Goal: Check status: Check status

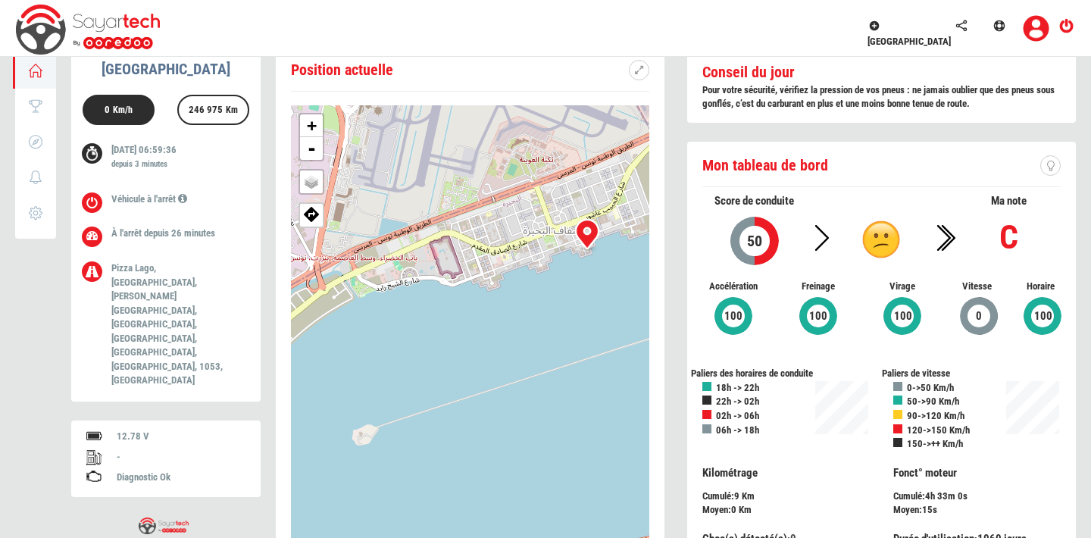
scroll to position [27, 0]
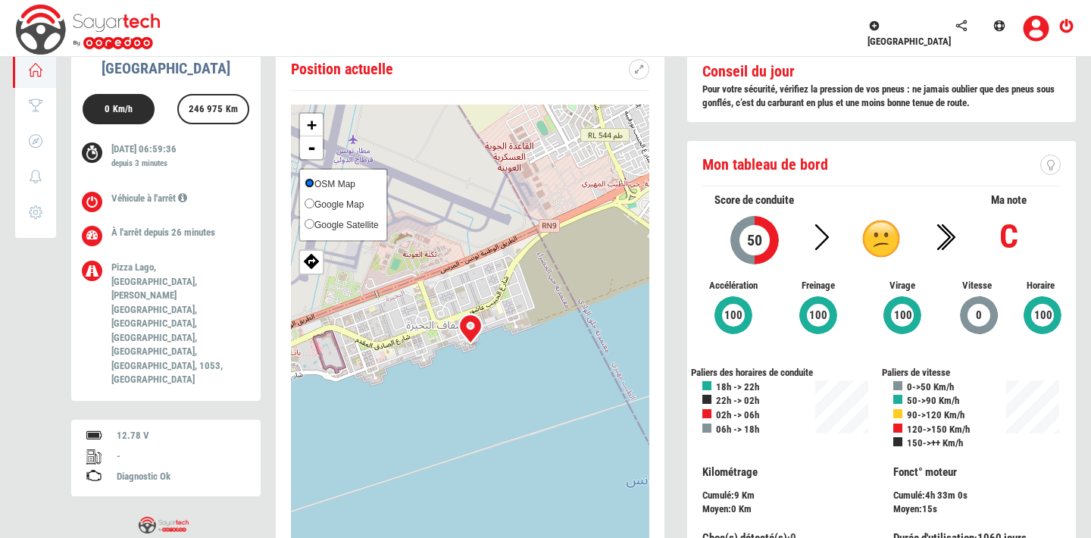
click at [312, 178] on input "OSM Map" at bounding box center [310, 183] width 10 height 10
click at [352, 205] on span "Google Map" at bounding box center [338, 204] width 49 height 11
click at [314, 205] on input "Google Map" at bounding box center [310, 203] width 10 height 10
radio input "true"
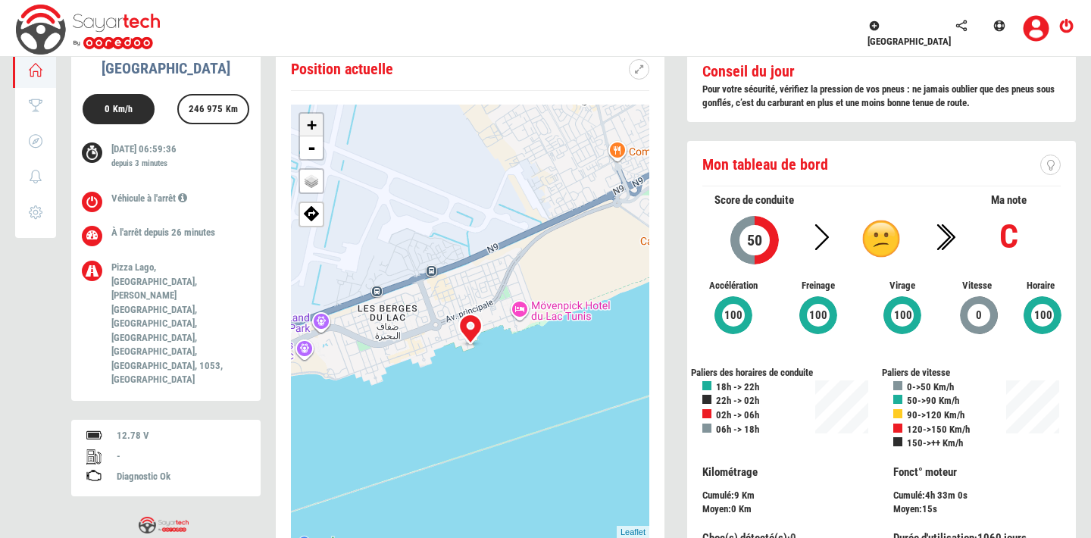
click at [317, 131] on link "+" at bounding box center [311, 125] width 23 height 23
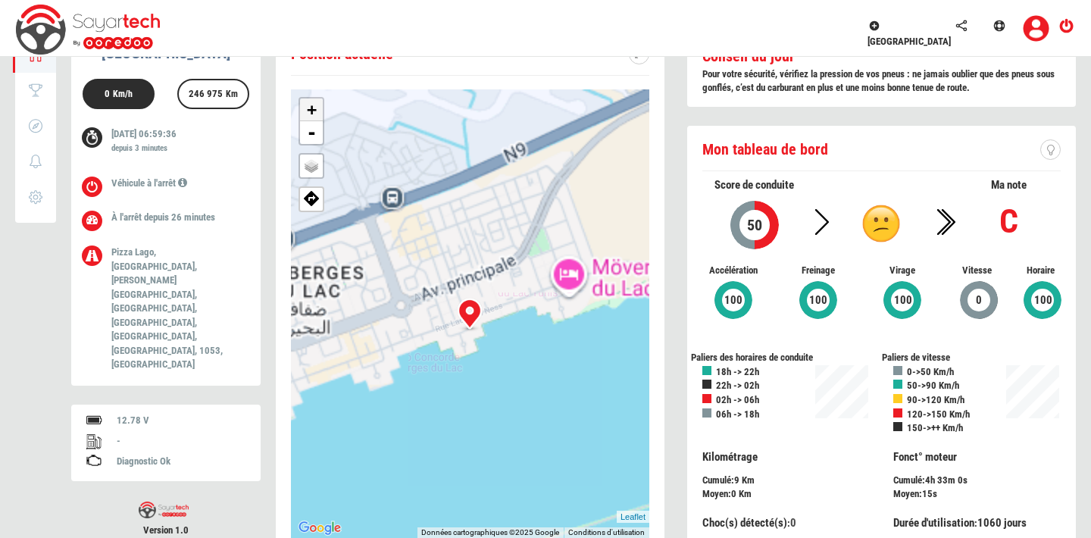
click at [317, 131] on link "-" at bounding box center [311, 132] width 23 height 23
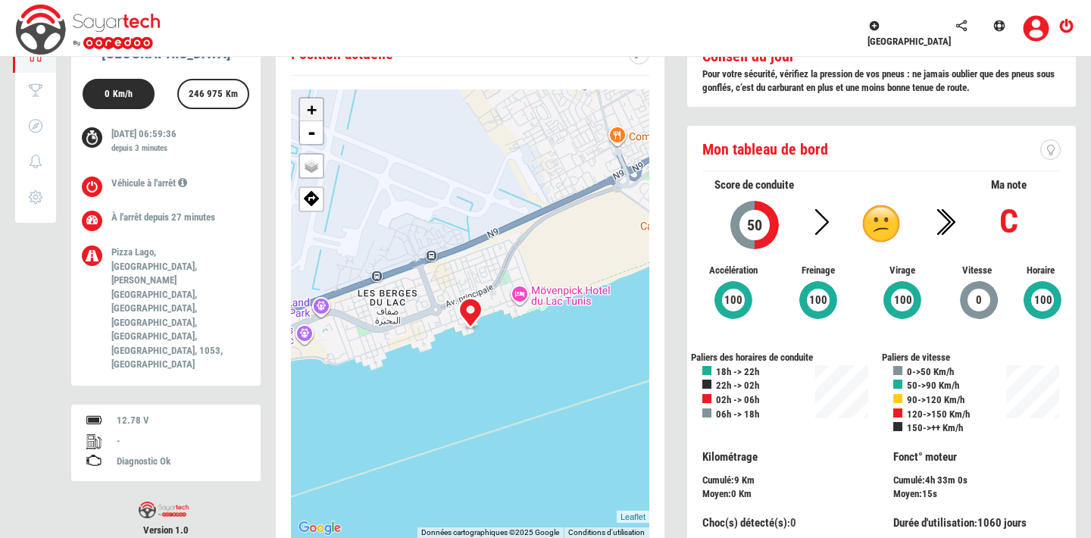
click at [314, 102] on link "+" at bounding box center [311, 109] width 23 height 23
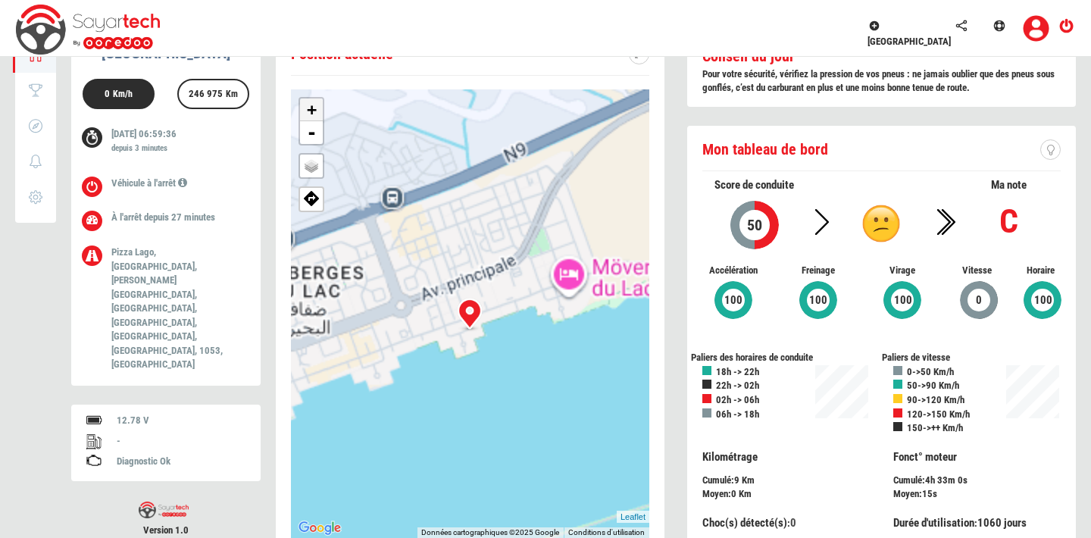
click at [314, 102] on link "+" at bounding box center [311, 109] width 23 height 23
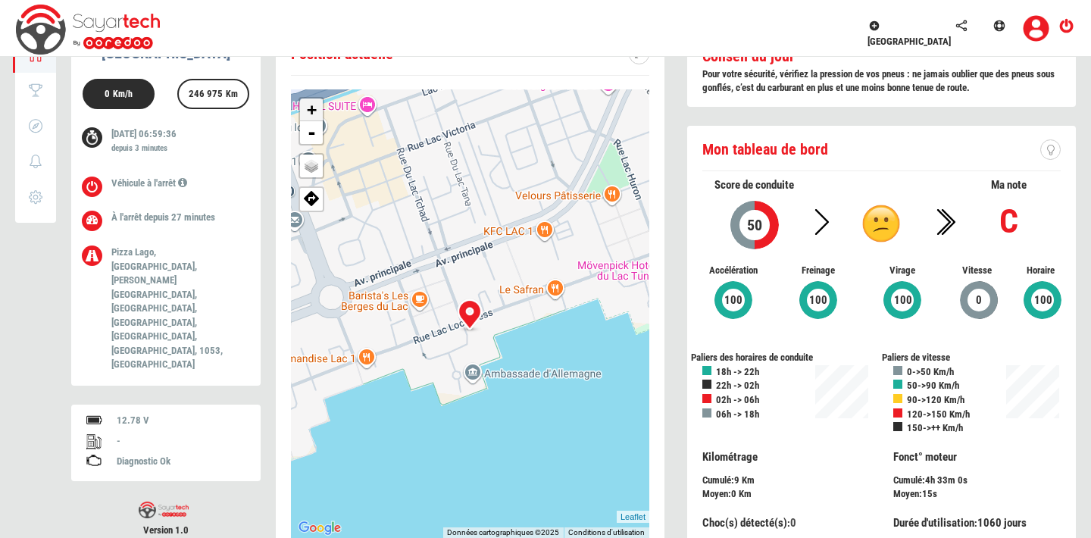
click at [314, 102] on link "+" at bounding box center [311, 109] width 23 height 23
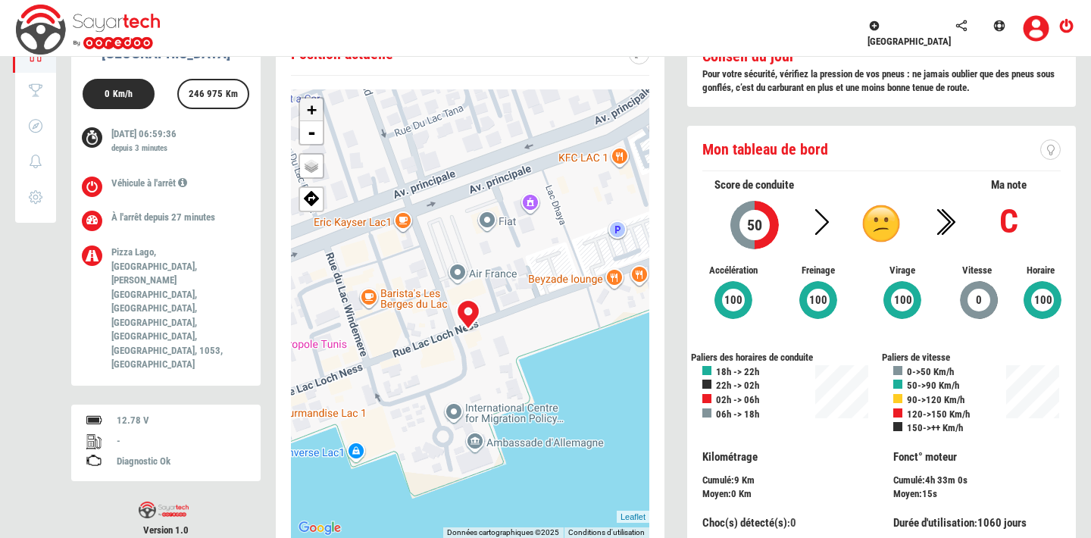
click at [314, 102] on link "+" at bounding box center [311, 109] width 23 height 23
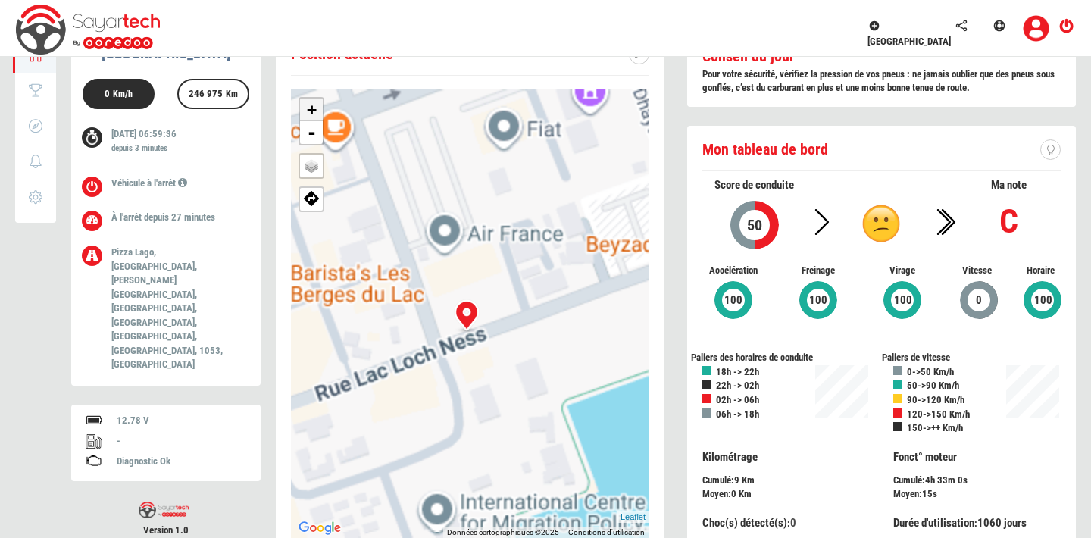
click at [314, 102] on link "+" at bounding box center [311, 109] width 23 height 23
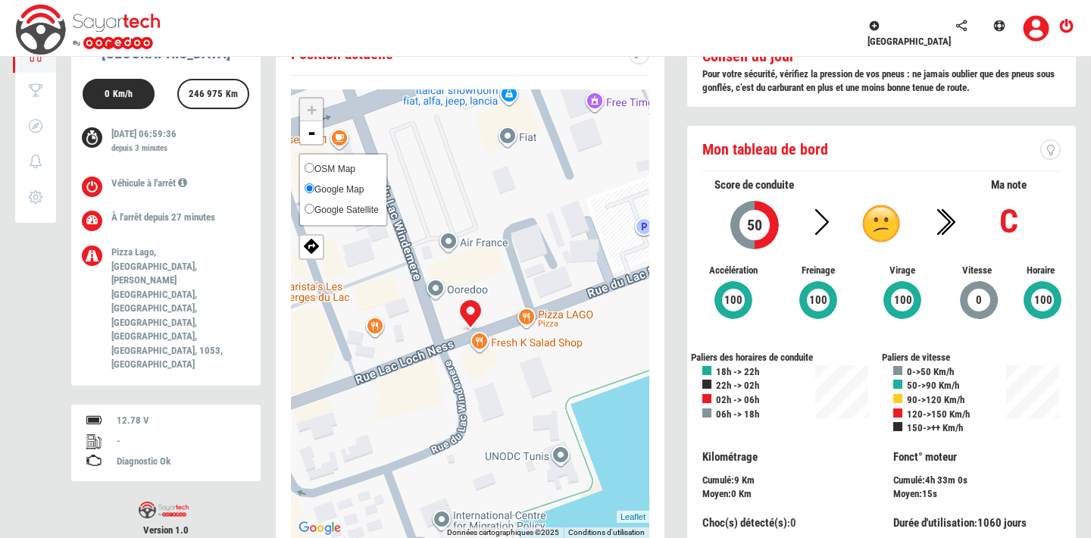
click at [330, 207] on span "Google Satellite" at bounding box center [346, 210] width 64 height 11
click at [314, 207] on input "Google Satellite" at bounding box center [310, 209] width 10 height 10
radio input "true"
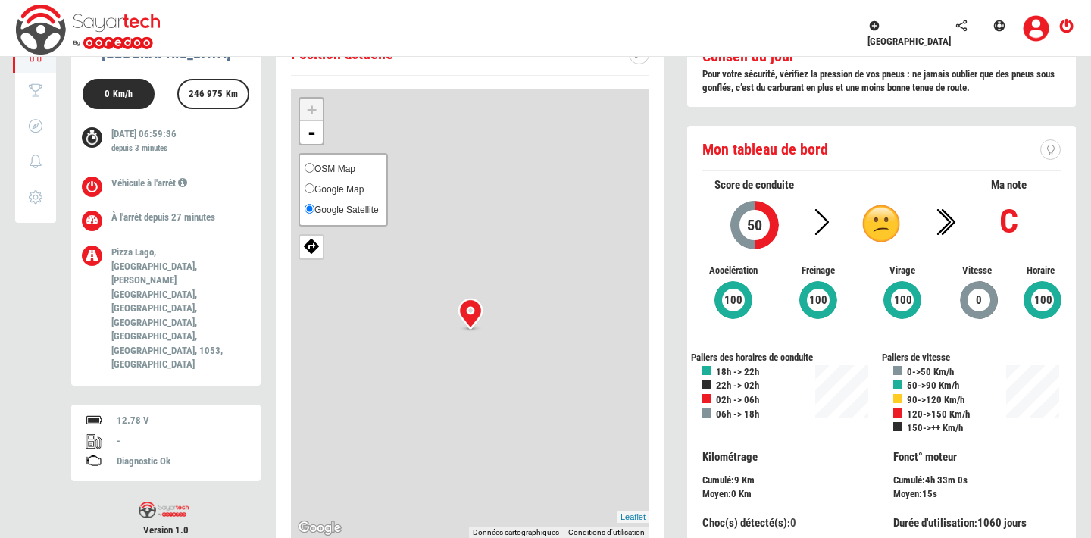
click at [331, 169] on span "OSM Map" at bounding box center [334, 169] width 41 height 11
click at [314, 169] on input "OSM Map" at bounding box center [310, 168] width 10 height 10
radio input "true"
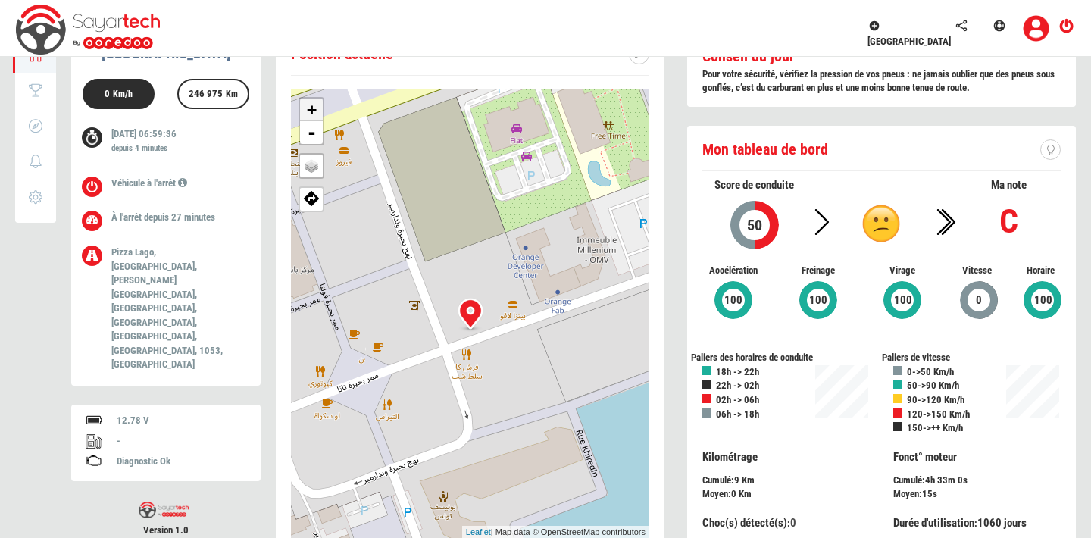
click at [311, 111] on link "+" at bounding box center [311, 109] width 23 height 23
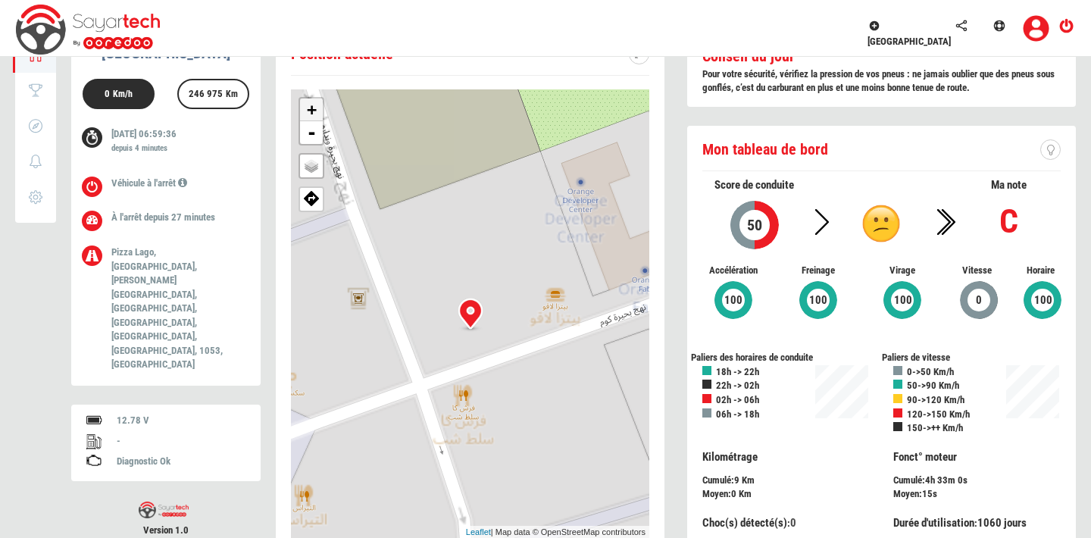
click at [311, 111] on link "+" at bounding box center [311, 109] width 23 height 23
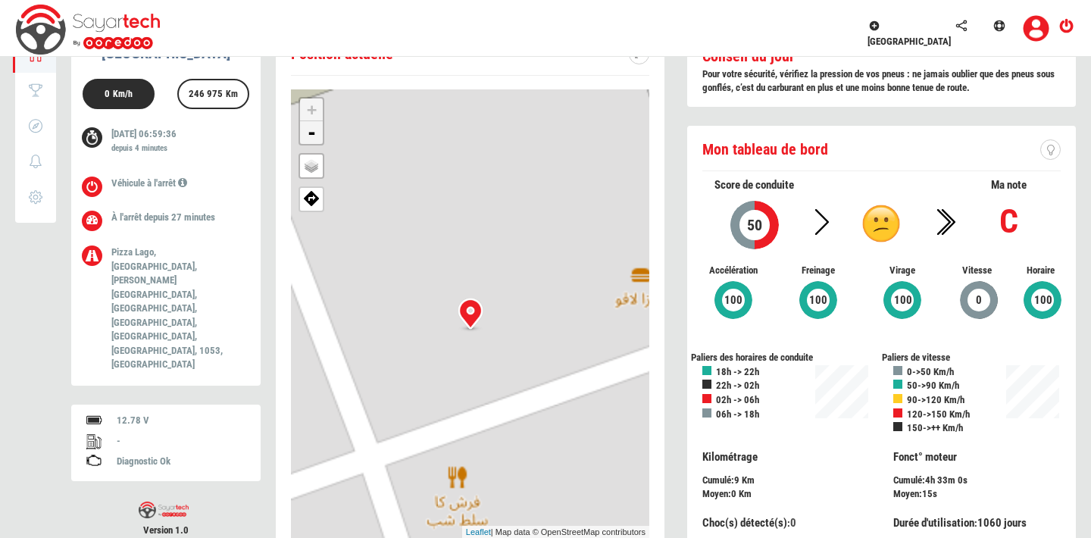
click at [314, 135] on link "-" at bounding box center [311, 132] width 23 height 23
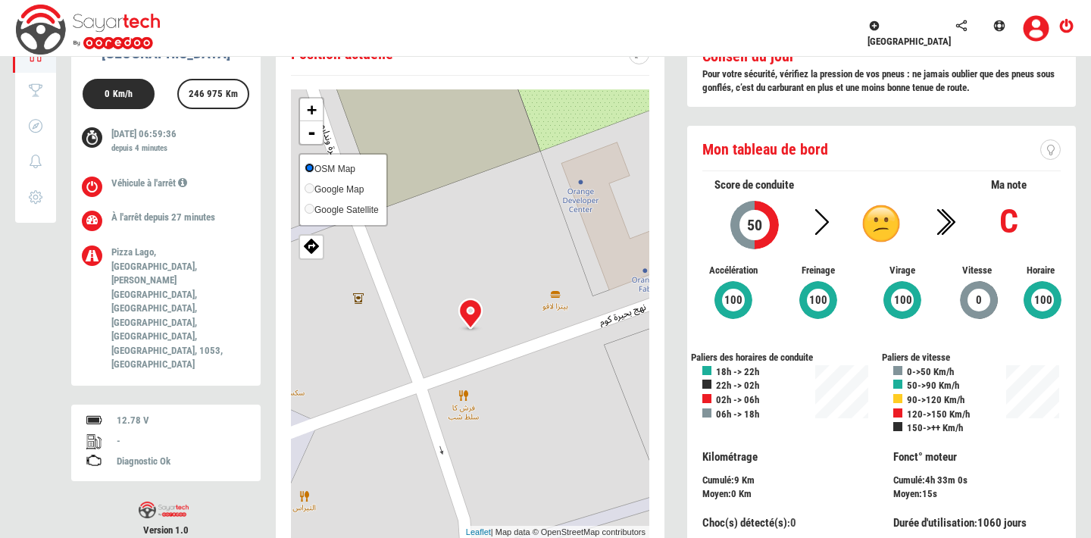
click at [311, 172] on input "OSM Map" at bounding box center [310, 168] width 10 height 10
click at [345, 188] on span "Google Map" at bounding box center [338, 189] width 49 height 11
click at [344, 193] on span "Google Map" at bounding box center [338, 189] width 49 height 11
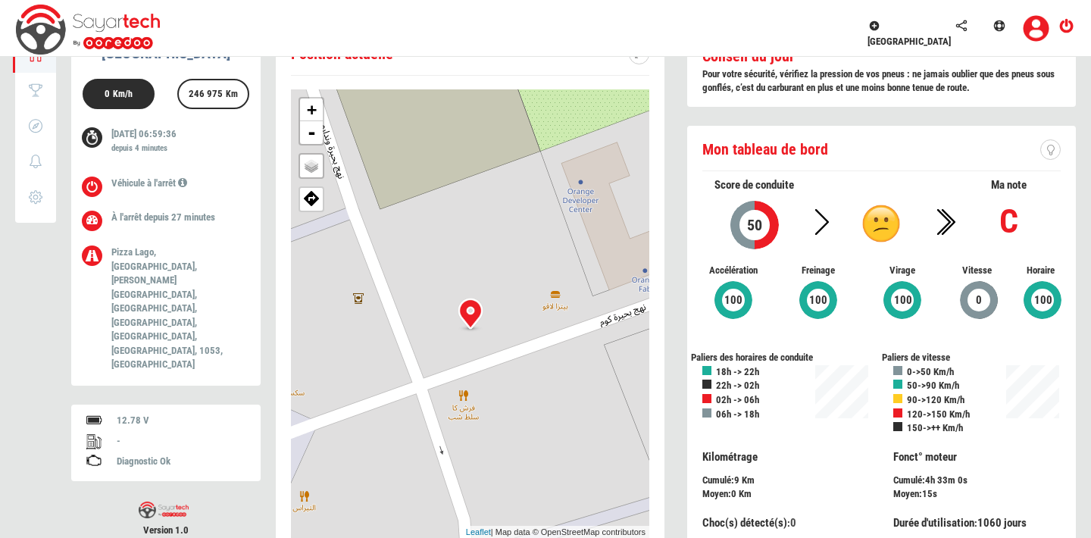
click at [546, 198] on div "+ - OSM Map Google Map Google Satellite Leaflet | Map data © OpenStreetMap cont…" at bounding box center [470, 313] width 358 height 448
click at [331, 190] on span "Google Map" at bounding box center [338, 189] width 49 height 11
click at [312, 129] on link "-" at bounding box center [311, 132] width 23 height 23
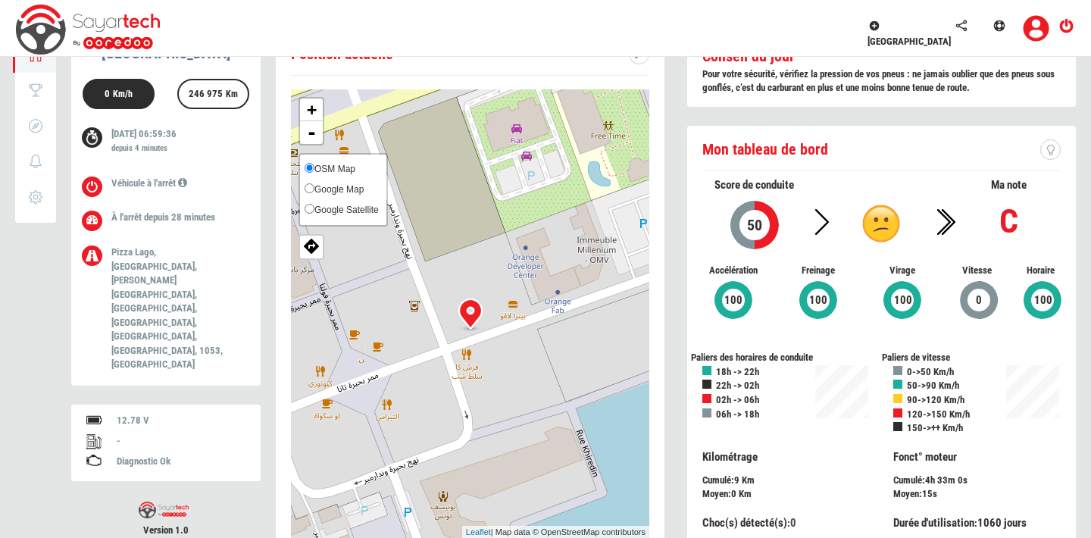
click at [327, 190] on span "Google Map" at bounding box center [338, 189] width 49 height 11
click at [314, 190] on input "Google Map" at bounding box center [310, 188] width 10 height 10
radio input "true"
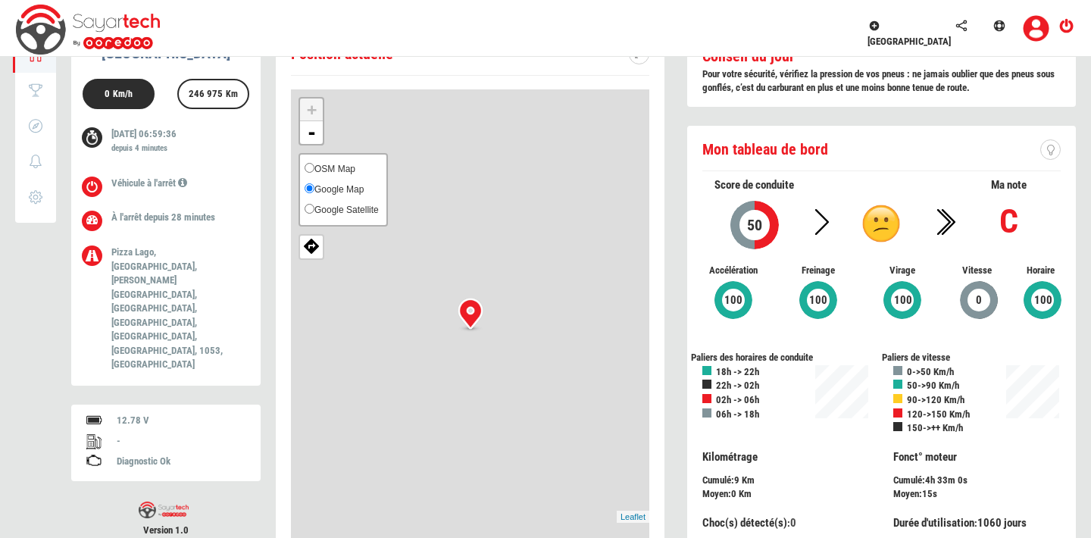
click at [327, 190] on span "Google Map" at bounding box center [338, 189] width 49 height 11
click at [314, 190] on input "Google Map" at bounding box center [310, 188] width 10 height 10
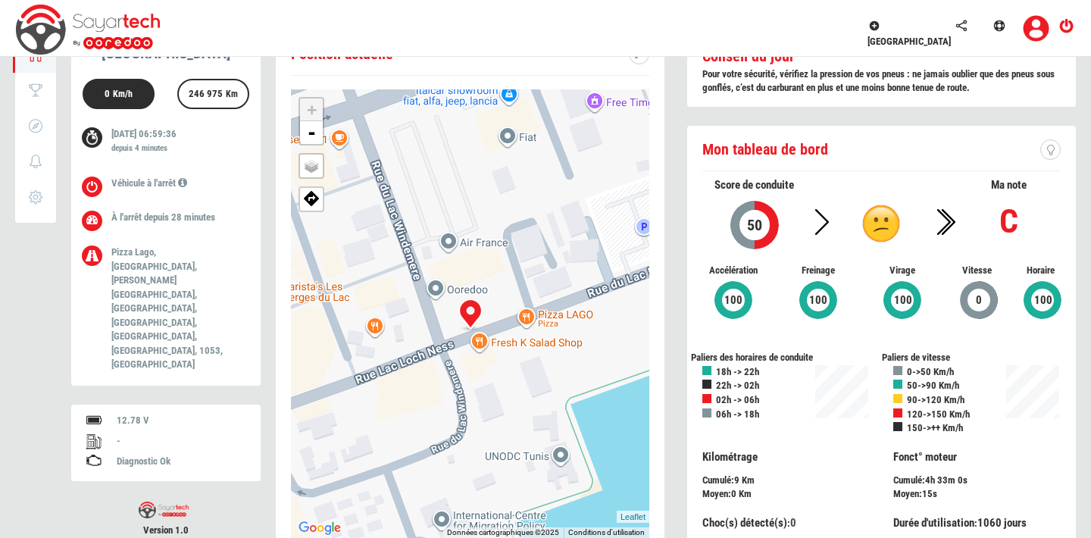
click at [415, 358] on div "+ - OSM Map Google Map Google Satellite Leaflet Raccourcis clavier Données cart…" at bounding box center [470, 313] width 358 height 448
click at [509, 345] on div "+ - OSM Map Google Map Google Satellite Leaflet Raccourcis clavier Données cart…" at bounding box center [470, 313] width 358 height 448
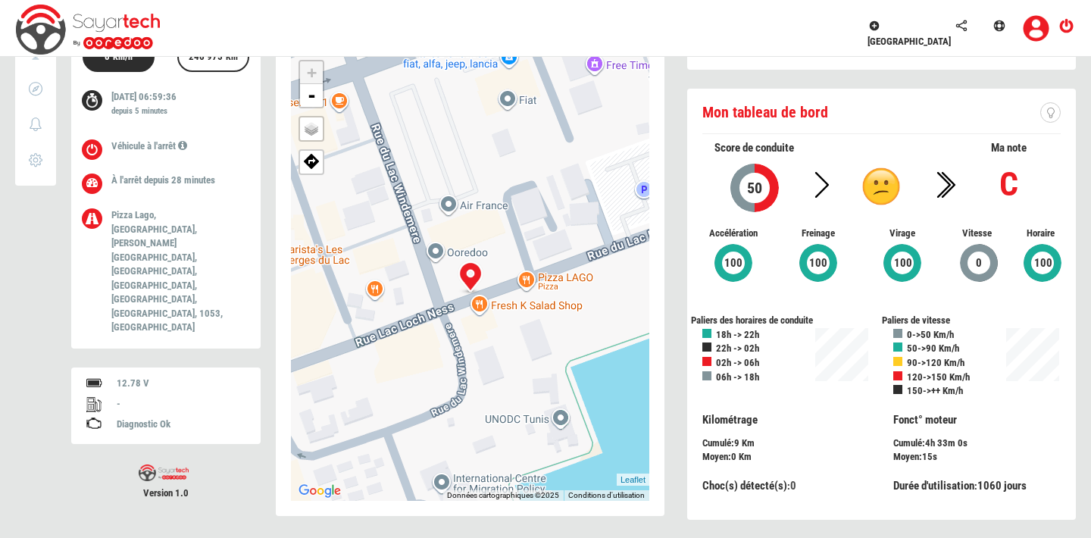
scroll to position [0, 0]
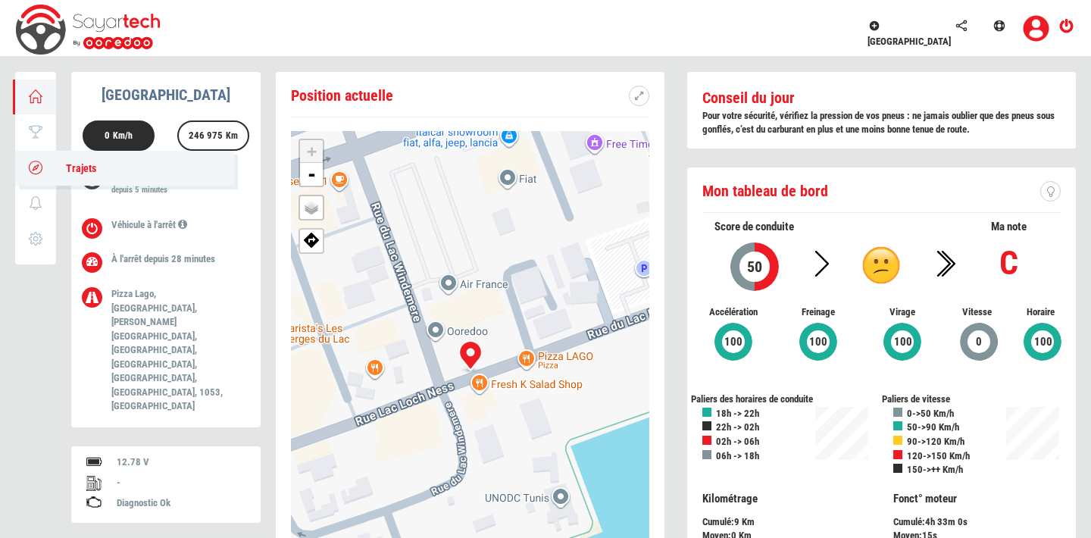
click at [33, 168] on icon at bounding box center [35, 167] width 17 height 11
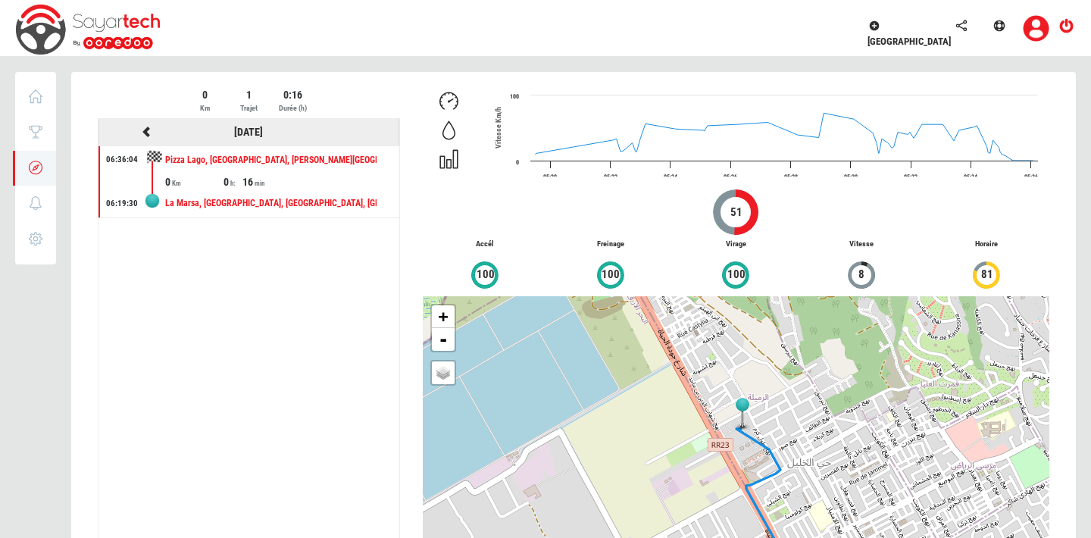
click at [145, 131] on icon at bounding box center [147, 132] width 14 height 11
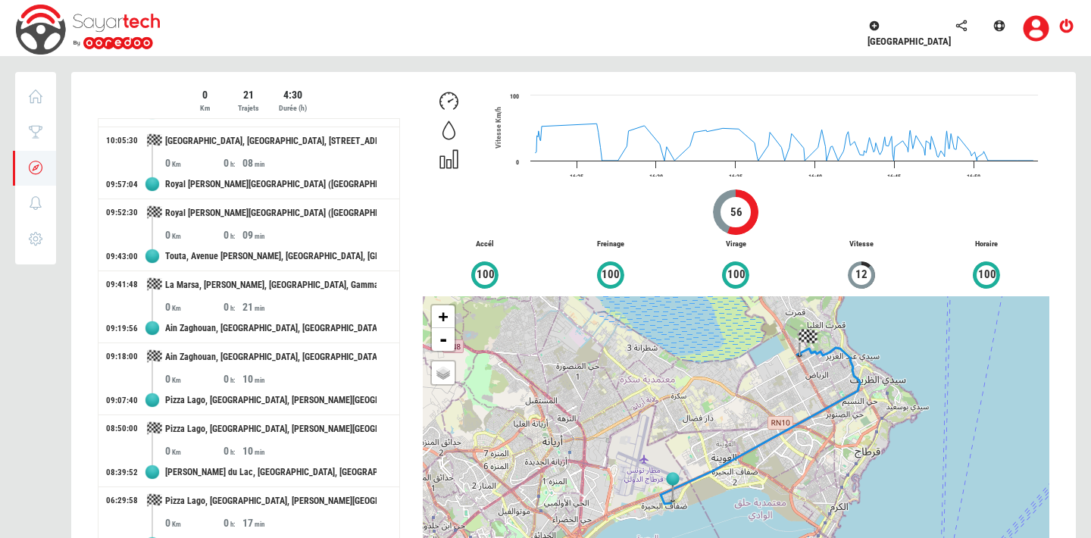
scroll to position [54, 0]
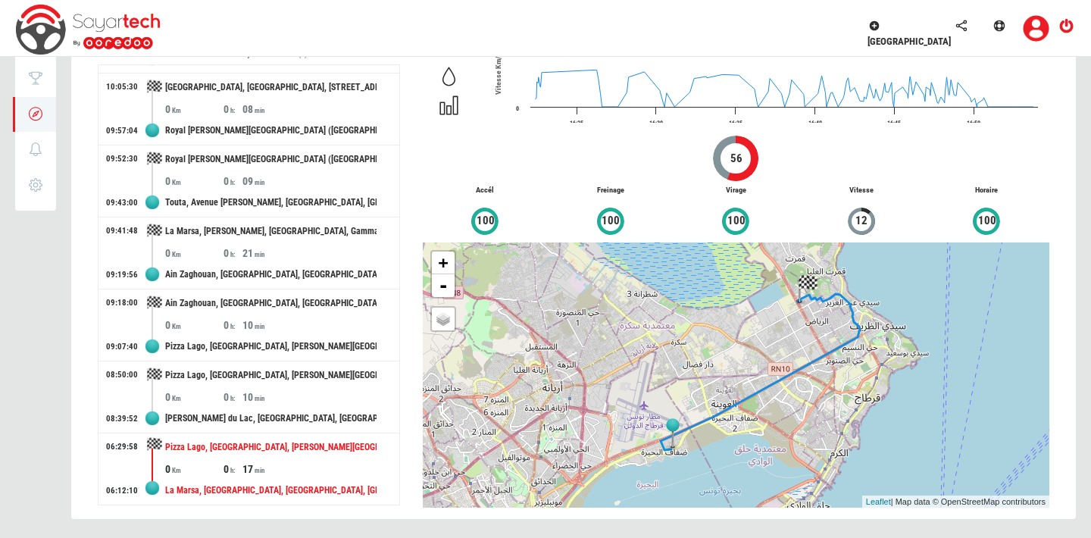
click at [242, 467] on div "17" at bounding box center [271, 468] width 58 height 15
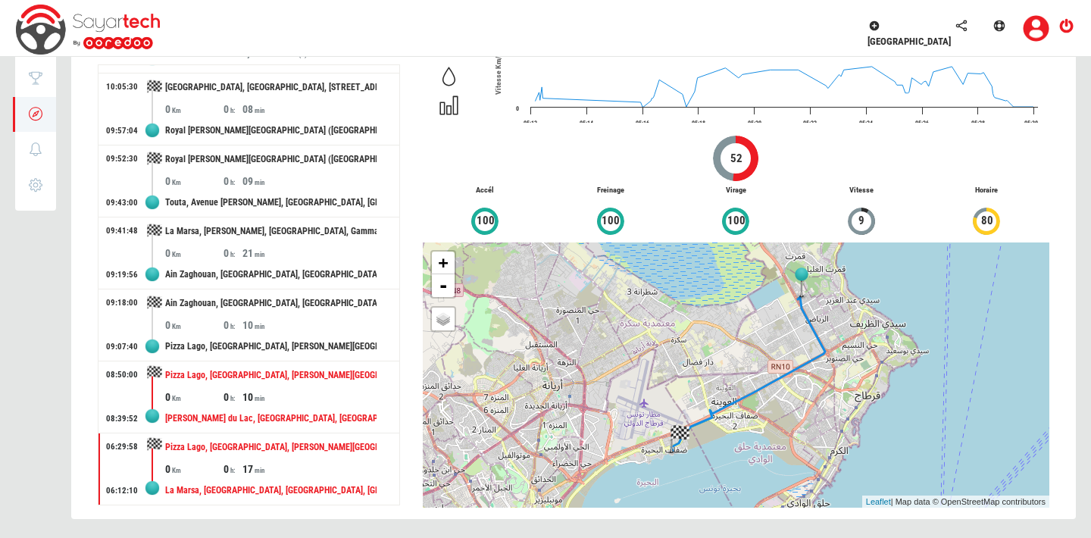
click at [242, 403] on div "10" at bounding box center [271, 396] width 58 height 15
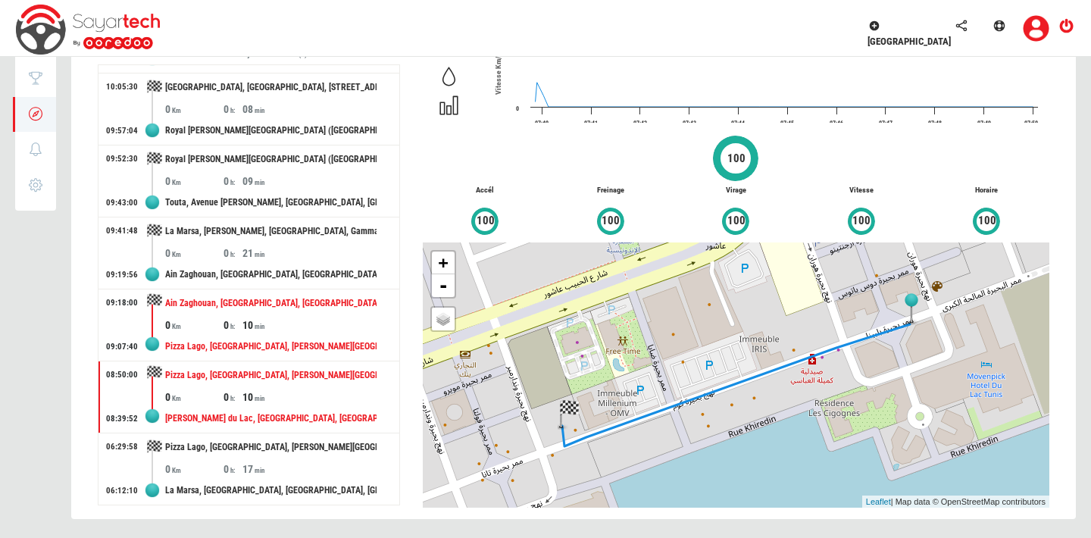
click at [239, 338] on div "Pizza Lago, [GEOGRAPHIC_DATA], [PERSON_NAME][GEOGRAPHIC_DATA], [GEOGRAPHIC_DATA…" at bounding box center [270, 347] width 211 height 28
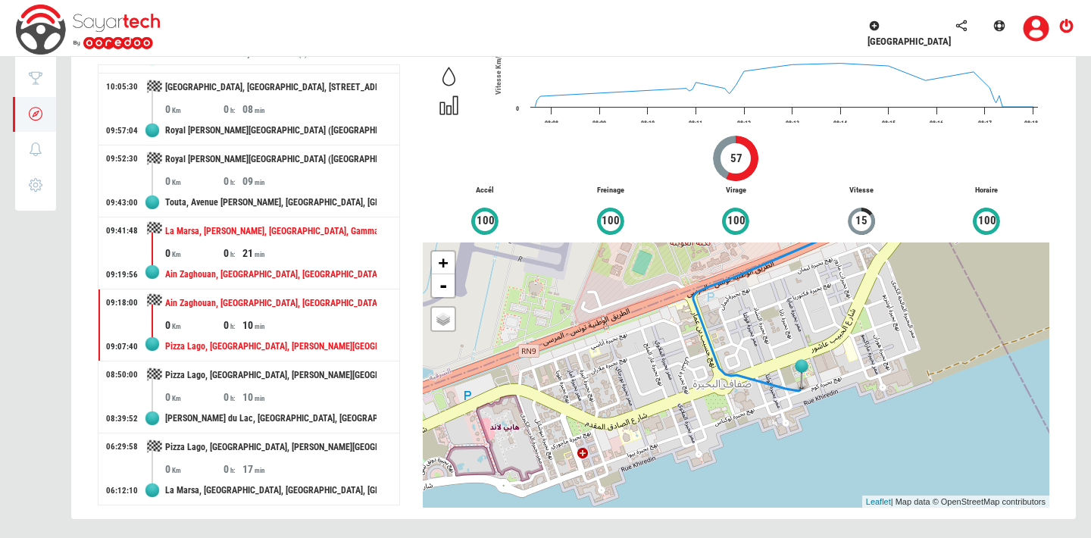
click at [210, 255] on div "0" at bounding box center [194, 252] width 58 height 15
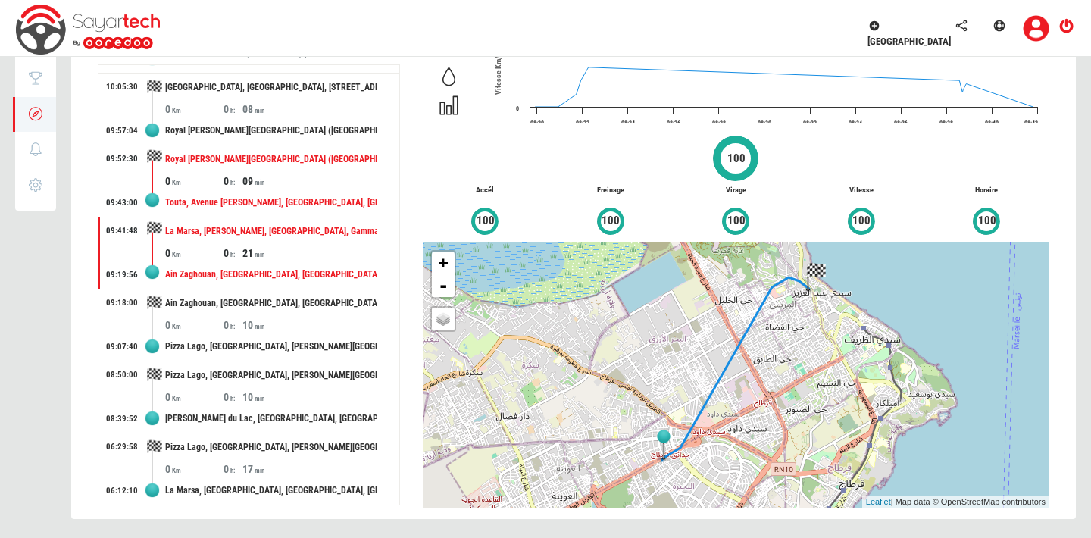
click at [263, 179] on div "09" at bounding box center [271, 180] width 58 height 15
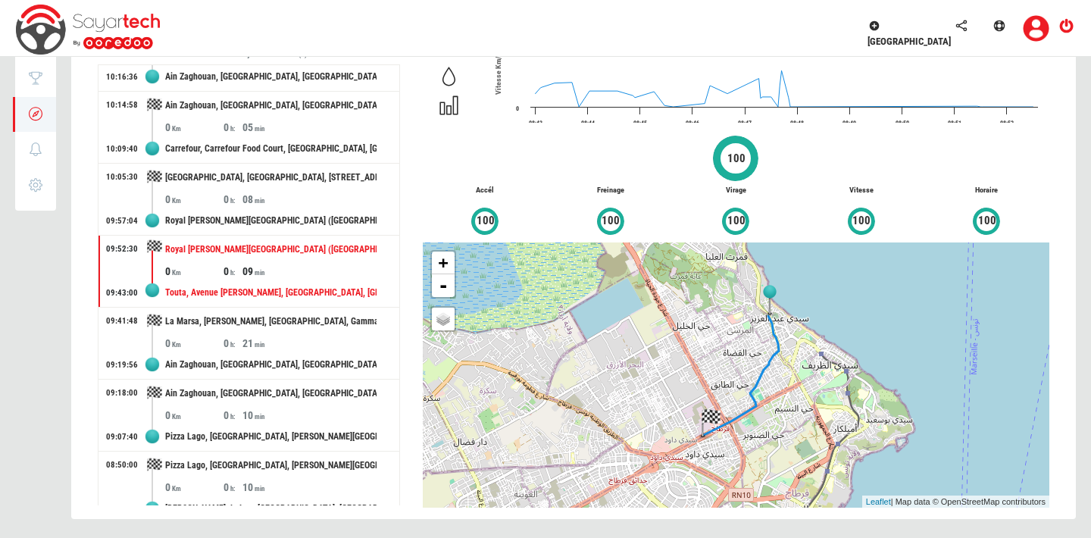
scroll to position [1007, 0]
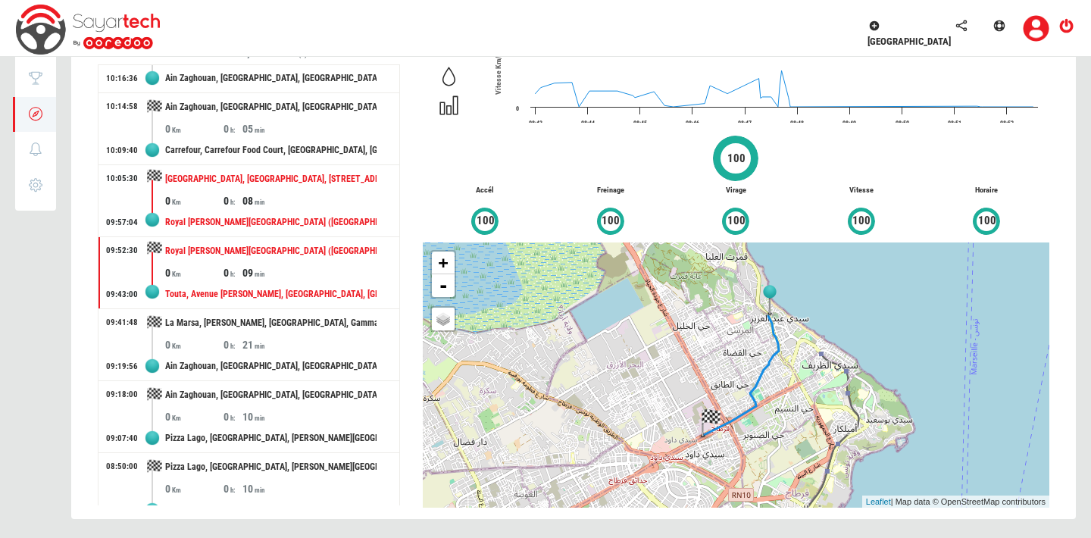
click at [252, 203] on div "08" at bounding box center [271, 200] width 58 height 15
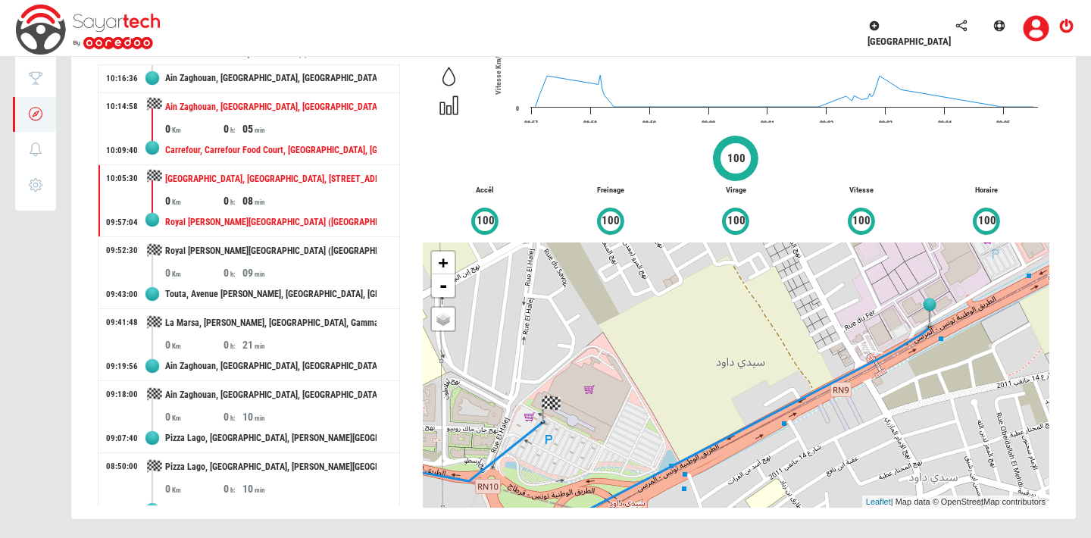
click at [248, 123] on div "05" at bounding box center [271, 128] width 58 height 15
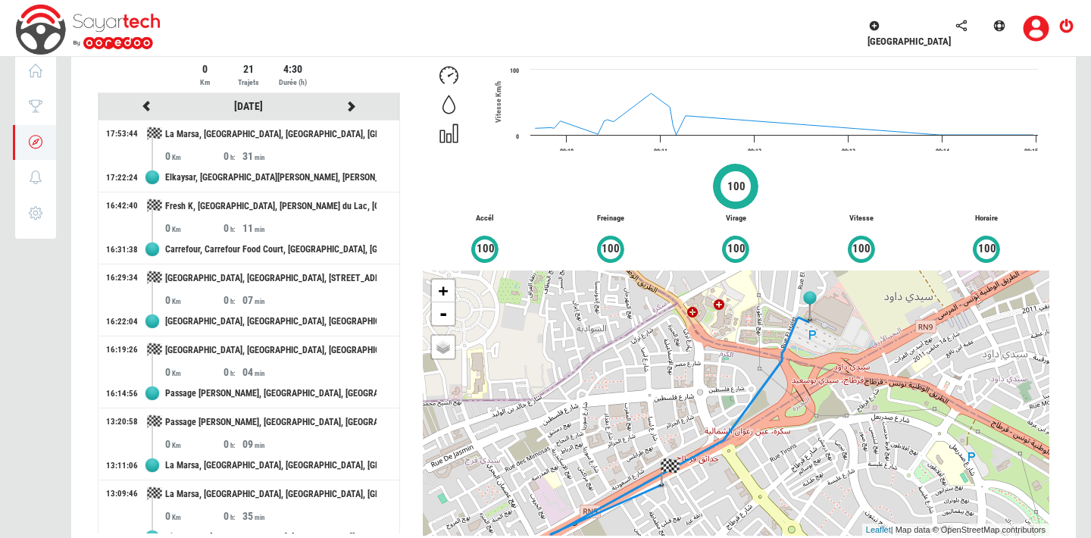
scroll to position [0, 0]
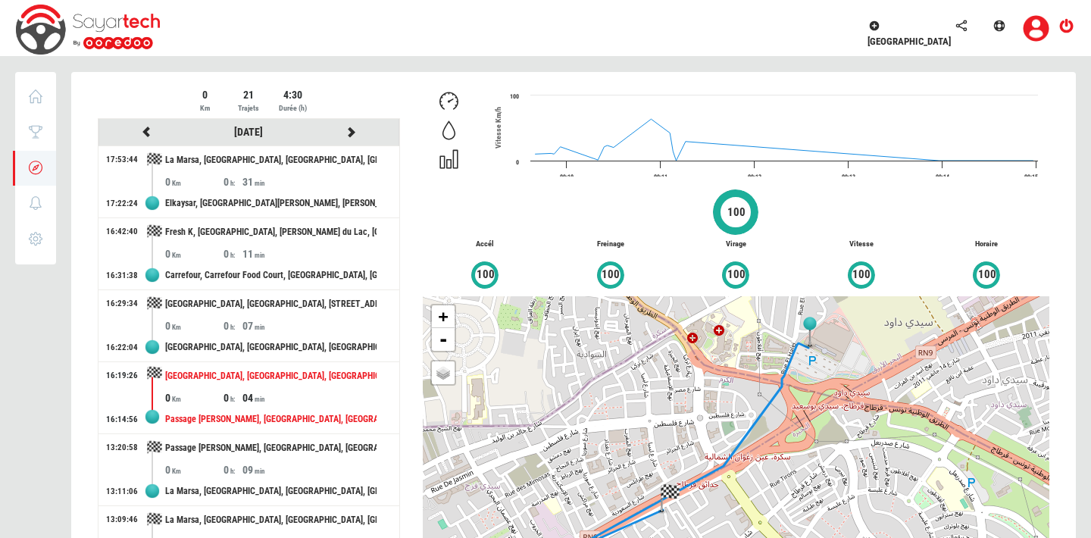
click at [230, 392] on div "0" at bounding box center [232, 397] width 19 height 15
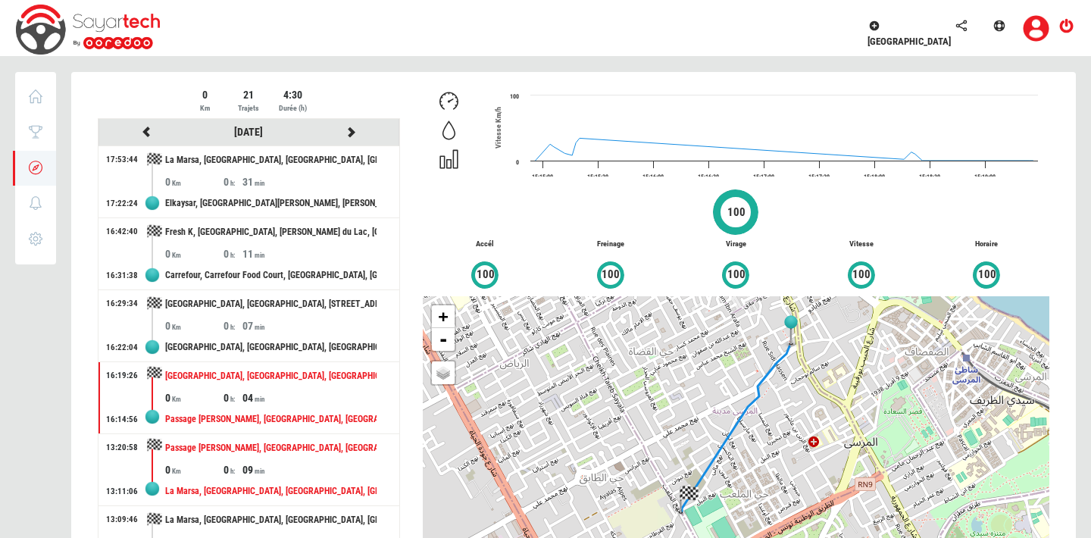
click at [228, 458] on div "Passage [PERSON_NAME], [GEOGRAPHIC_DATA], [GEOGRAPHIC_DATA], [GEOGRAPHIC_DATA],…" at bounding box center [270, 448] width 211 height 28
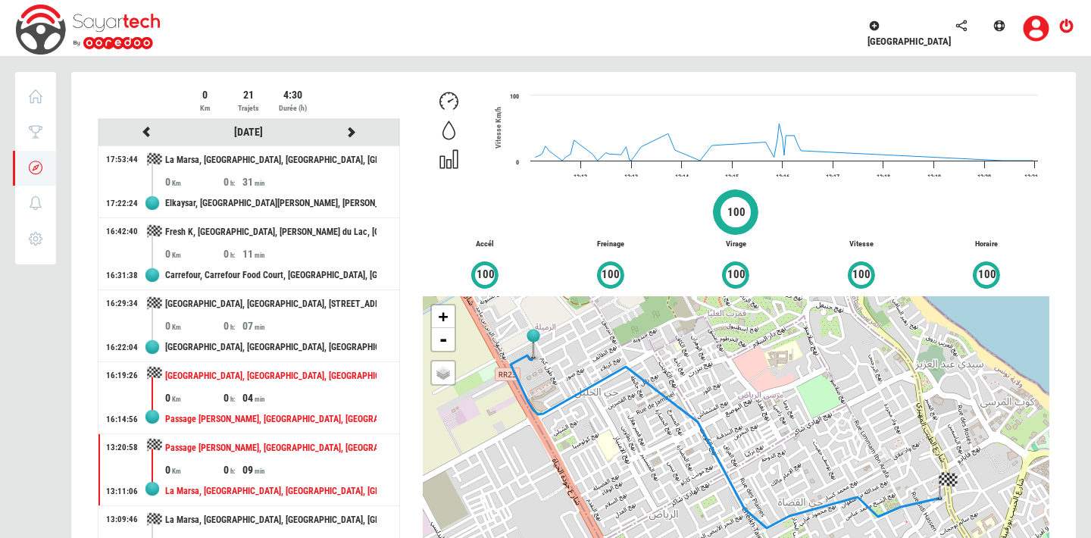
click at [251, 406] on div "Passage [PERSON_NAME], [GEOGRAPHIC_DATA], [GEOGRAPHIC_DATA], [GEOGRAPHIC_DATA],…" at bounding box center [270, 419] width 211 height 28
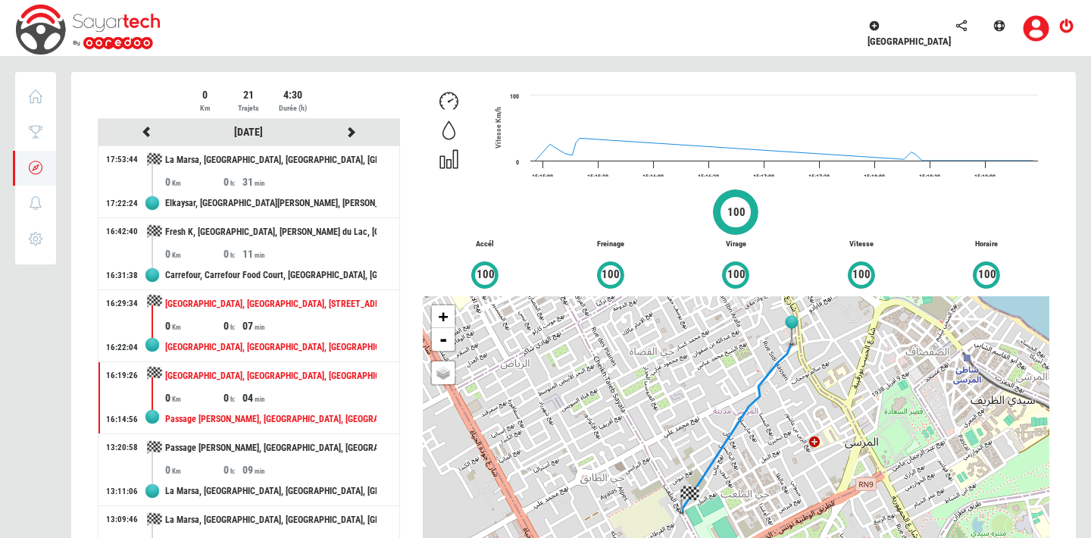
click at [247, 334] on div "[GEOGRAPHIC_DATA], [GEOGRAPHIC_DATA], [GEOGRAPHIC_DATA], [GEOGRAPHIC_DATA], [GE…" at bounding box center [270, 347] width 211 height 28
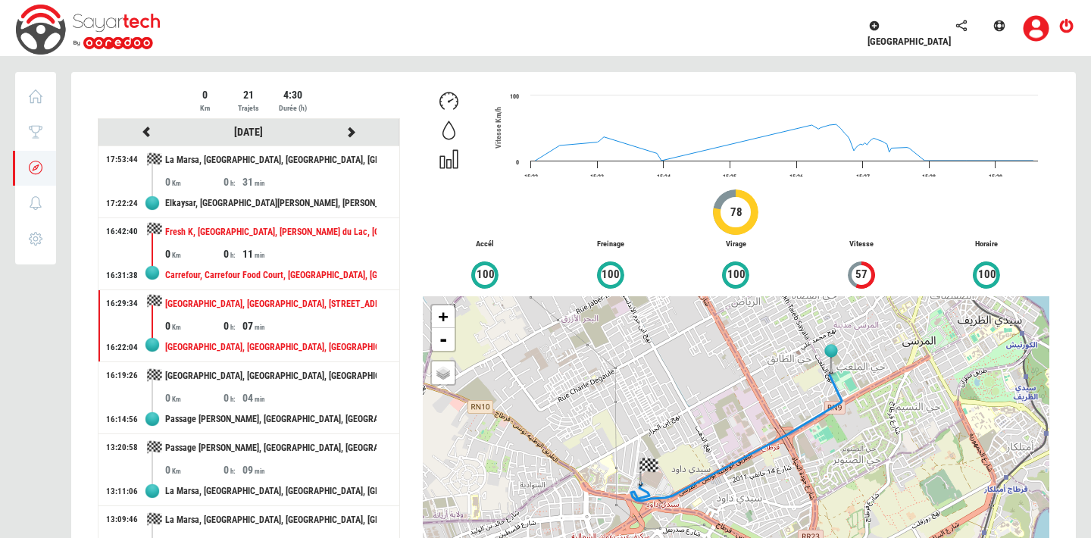
click at [257, 267] on div "Carrefour, Carrefour Food Court, [GEOGRAPHIC_DATA], [GEOGRAPHIC_DATA], [GEOGRAP…" at bounding box center [270, 275] width 211 height 28
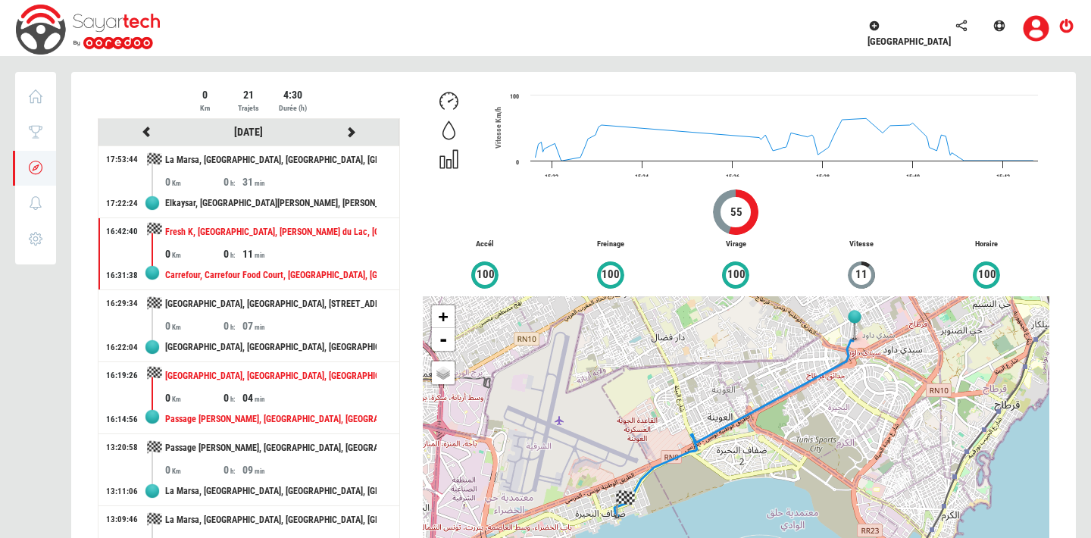
click at [244, 388] on div "[GEOGRAPHIC_DATA], [GEOGRAPHIC_DATA], [GEOGRAPHIC_DATA], [GEOGRAPHIC_DATA], [GE…" at bounding box center [270, 376] width 211 height 28
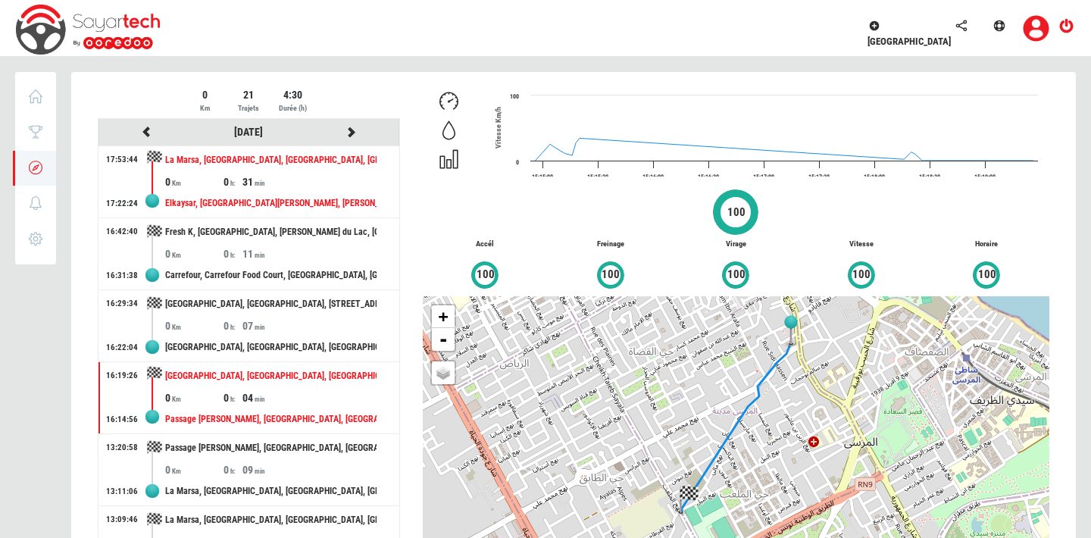
click at [250, 193] on div "Elkaysar, [GEOGRAPHIC_DATA][PERSON_NAME], [PERSON_NAME][GEOGRAPHIC_DATA], [GEOG…" at bounding box center [270, 203] width 211 height 28
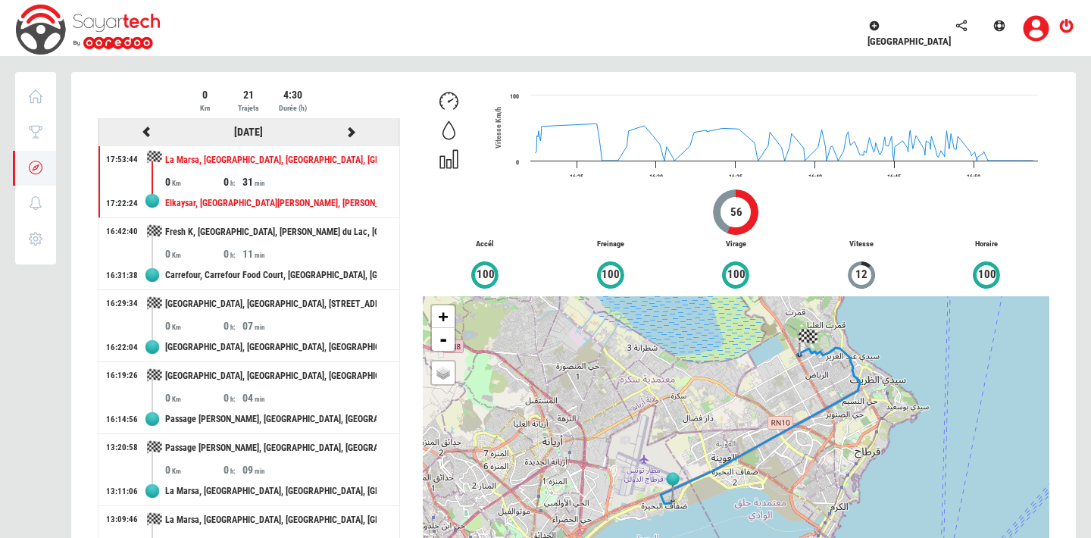
click at [150, 133] on icon at bounding box center [147, 132] width 14 height 11
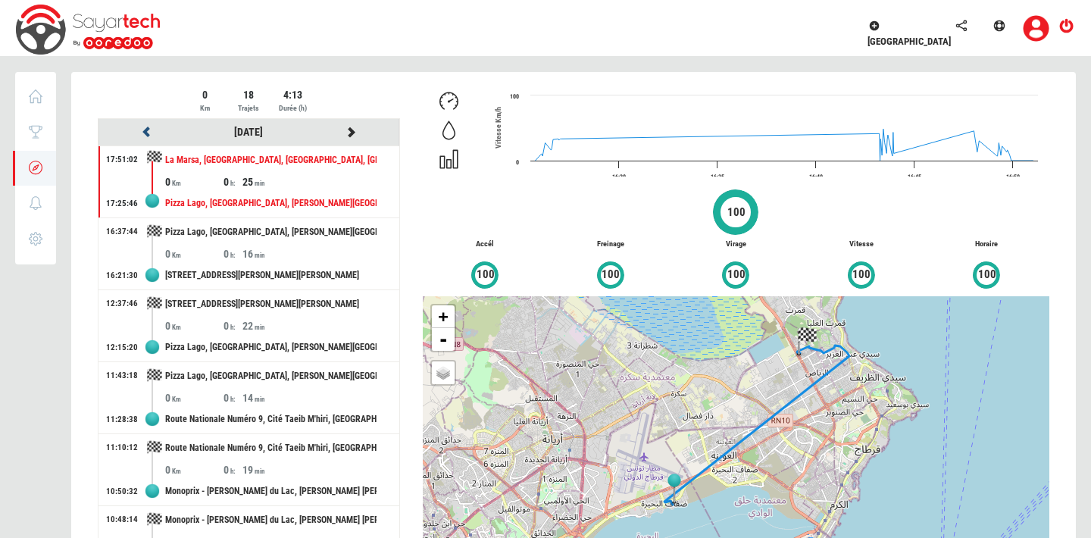
click at [150, 133] on icon at bounding box center [147, 132] width 14 height 11
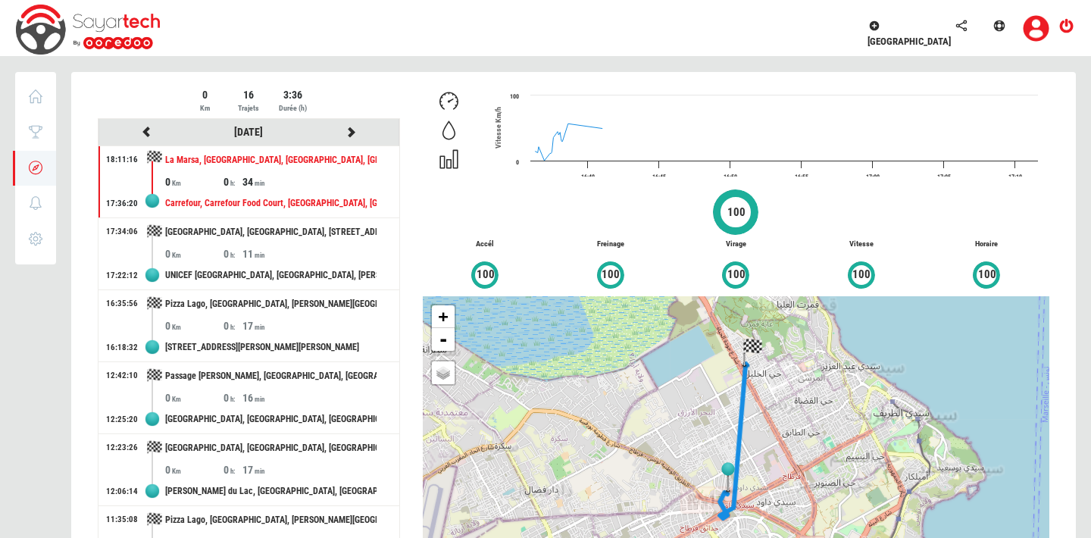
click at [150, 133] on div at bounding box center [573, 332] width 1005 height 520
click at [150, 133] on icon at bounding box center [147, 132] width 14 height 11
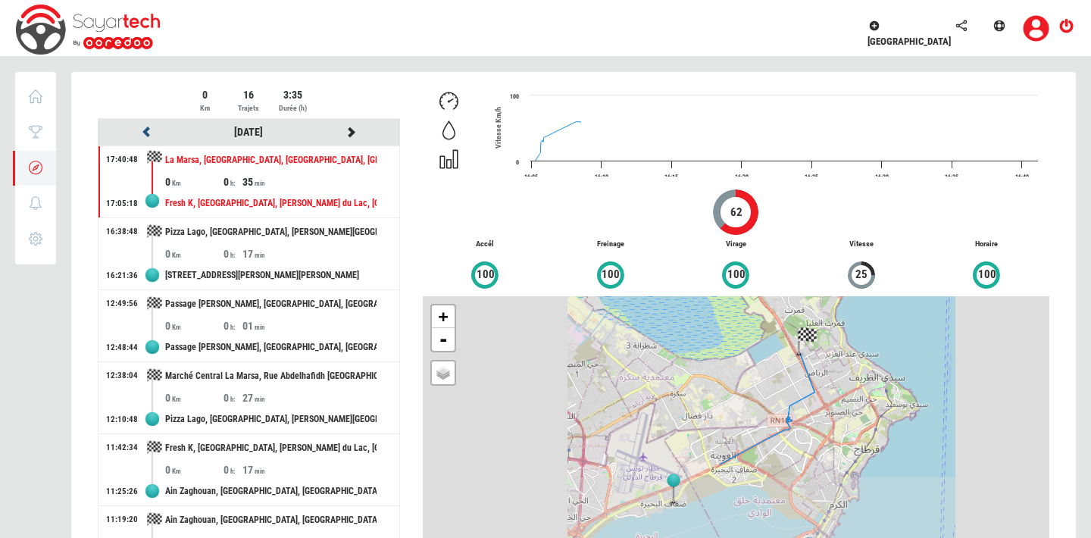
click at [150, 133] on icon at bounding box center [147, 132] width 14 height 11
